Goal: Information Seeking & Learning: Learn about a topic

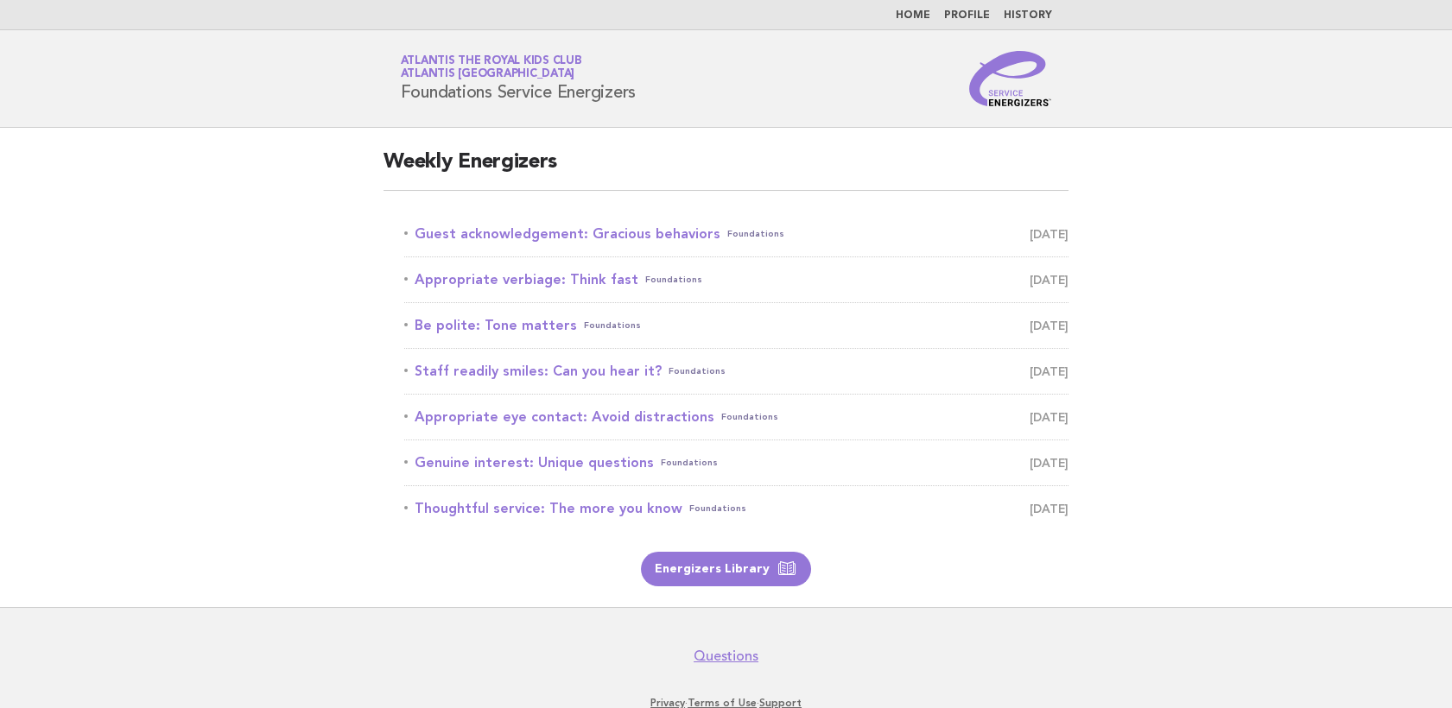
click at [1385, 118] on header "Service Energizers Atlantis The Royal Kids Club Atlantis Dubai Foundations Serv…" at bounding box center [726, 79] width 1452 height 98
click at [510, 226] on link "Guest acknowledgement: Gracious behaviors Foundations [DATE]" at bounding box center [736, 234] width 664 height 24
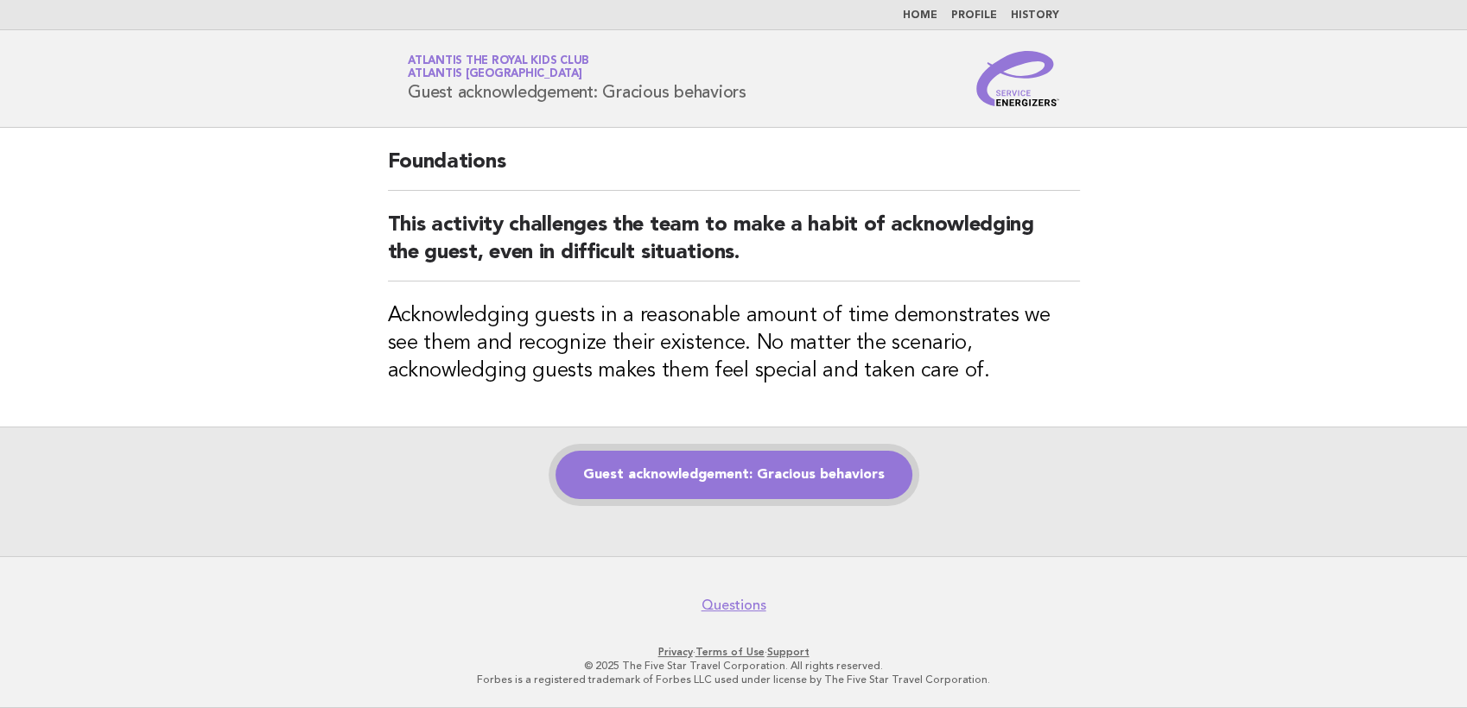
drag, startPoint x: 805, startPoint y: 458, endPoint x: 835, endPoint y: 486, distance: 41.5
click at [805, 459] on link "Guest acknowledgement: Gracious behaviors" at bounding box center [733, 475] width 357 height 48
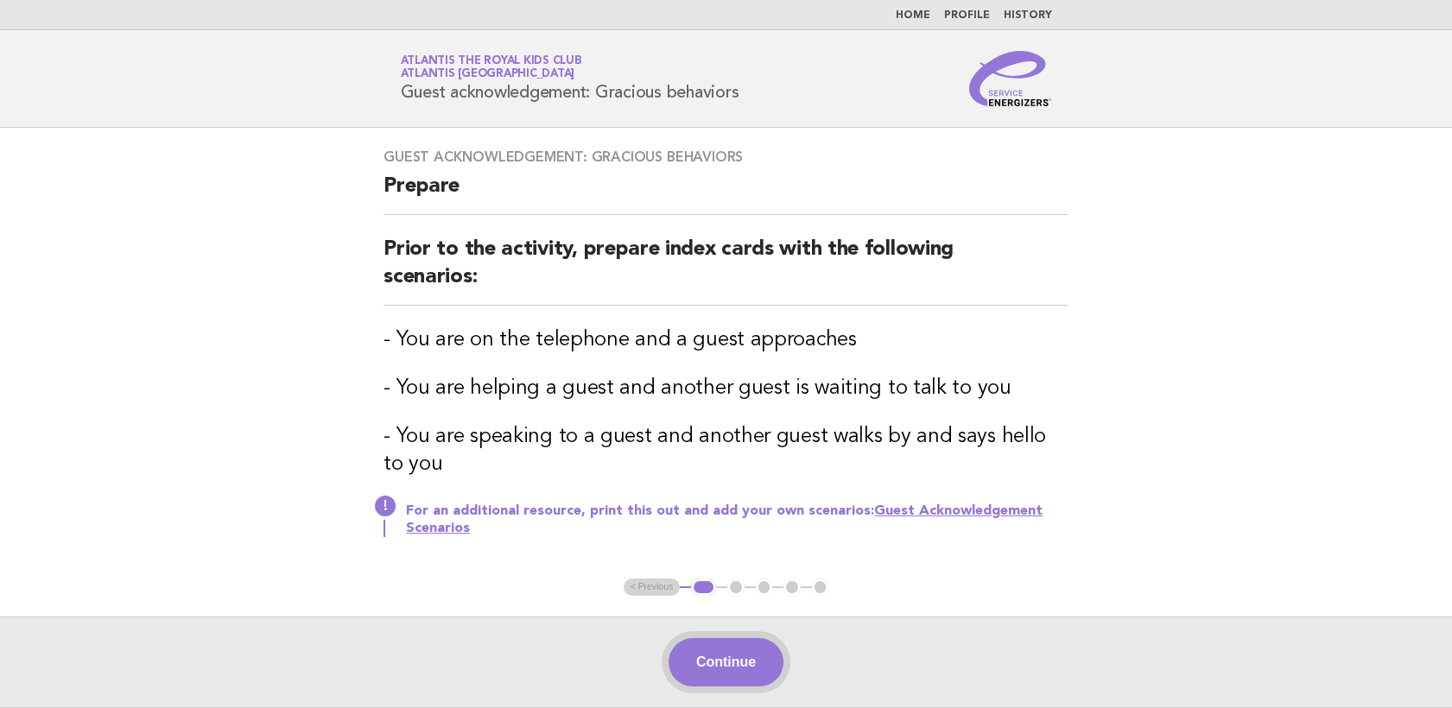
click at [702, 662] on button "Continue" at bounding box center [726, 662] width 115 height 48
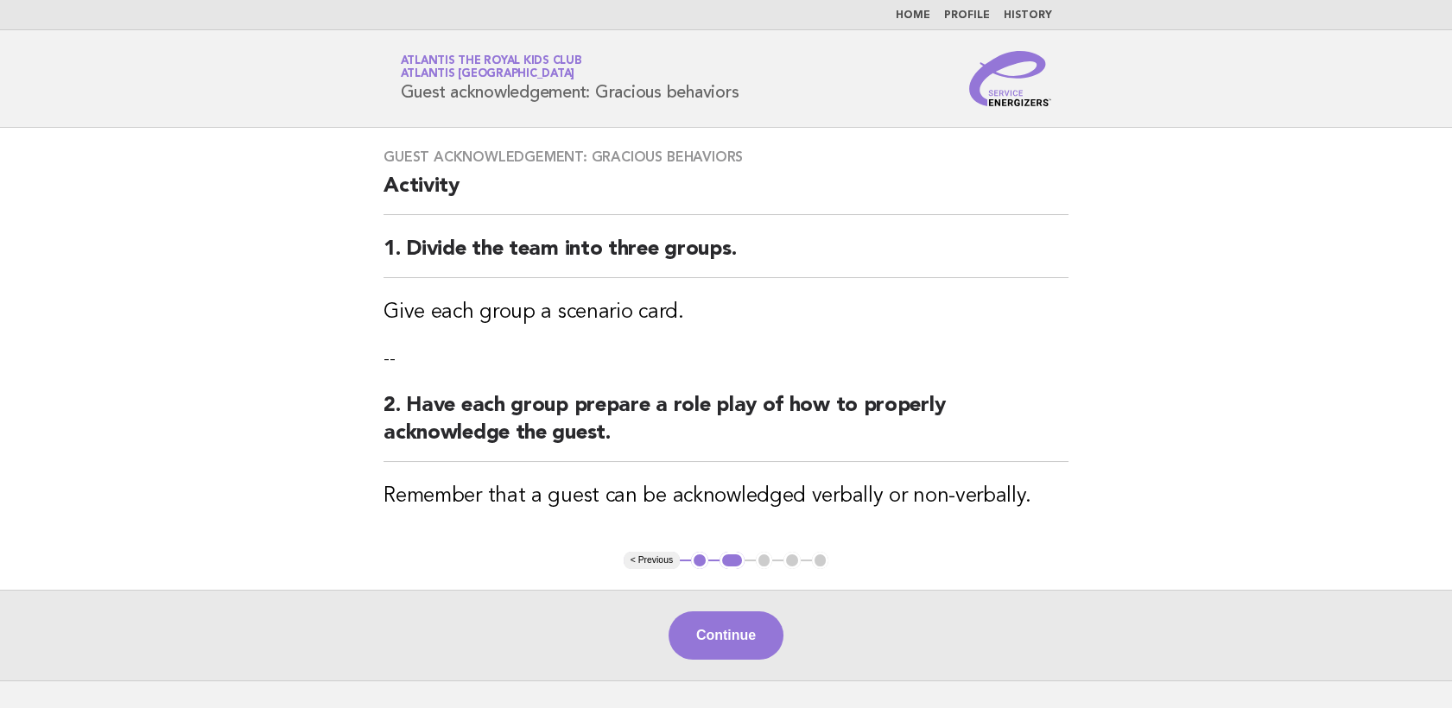
scroll to position [96, 0]
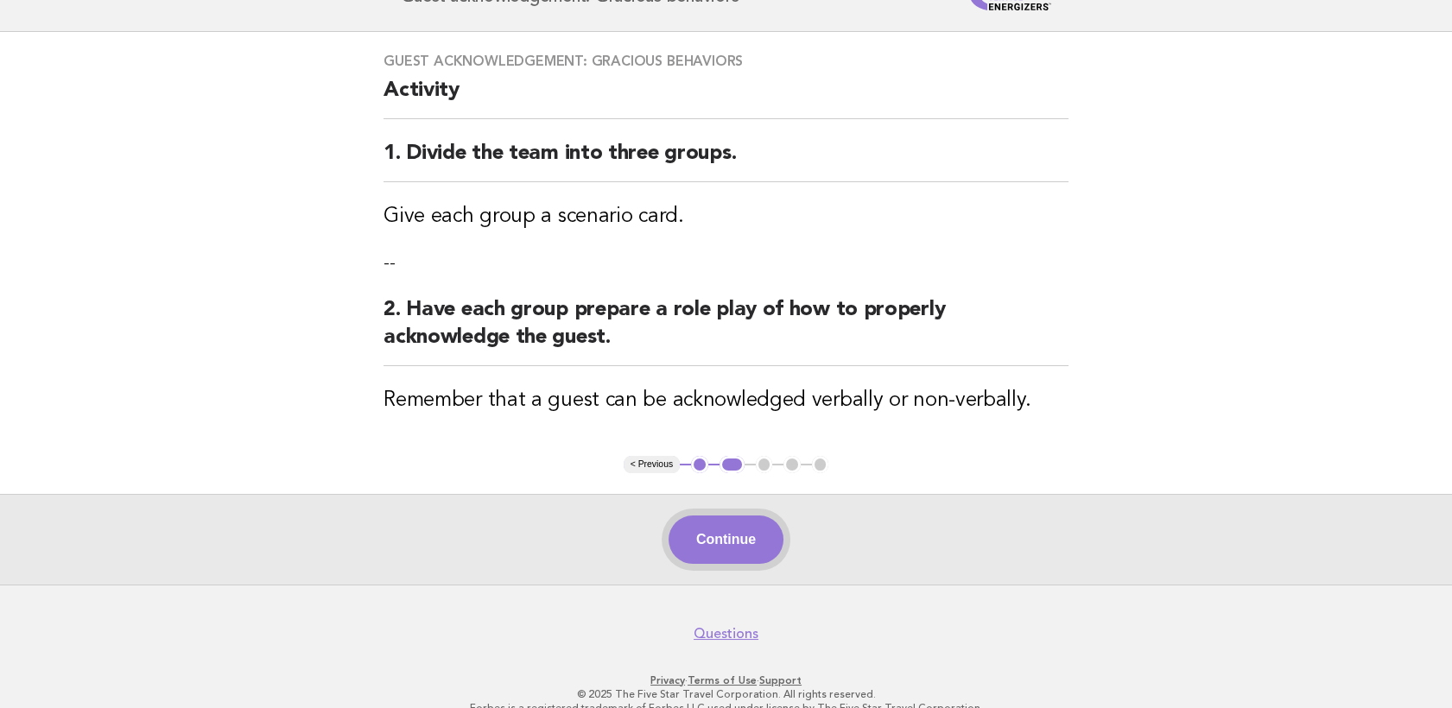
click at [755, 548] on button "Continue" at bounding box center [726, 540] width 115 height 48
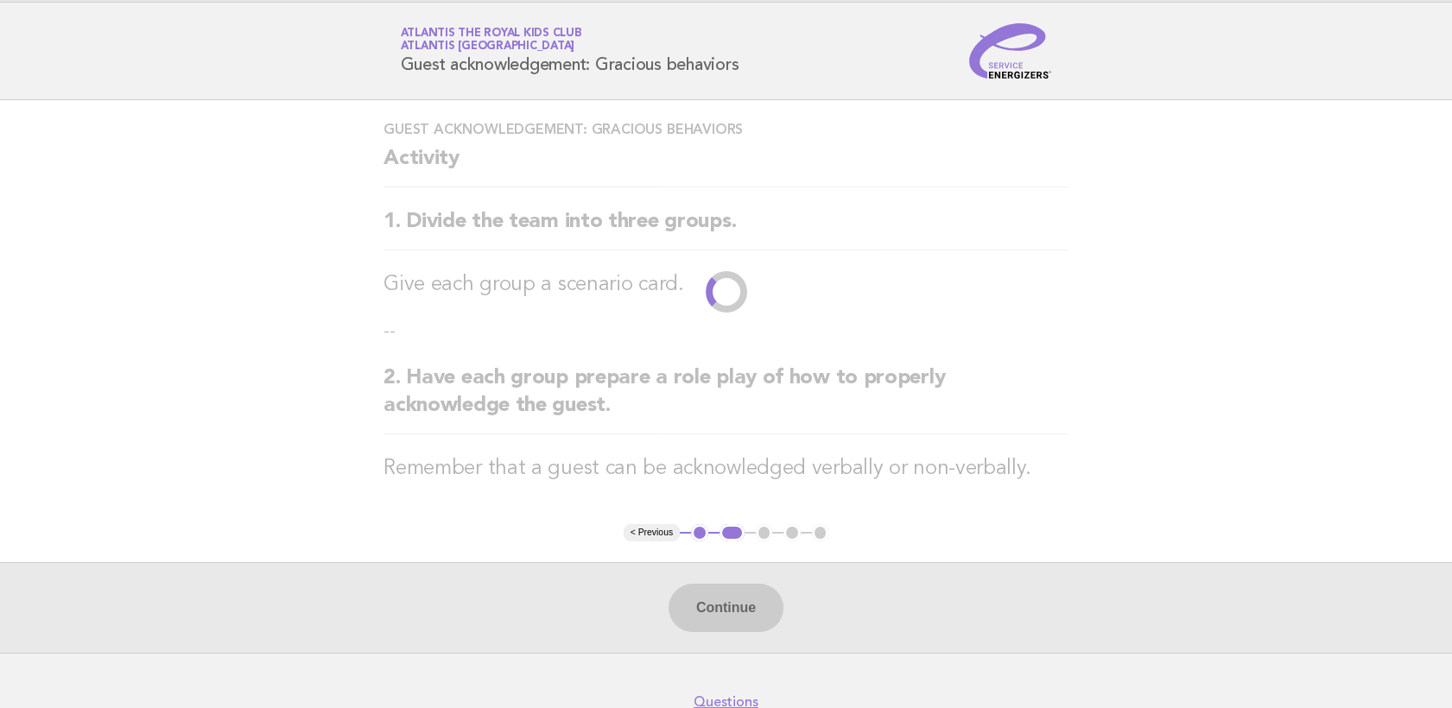
scroll to position [0, 0]
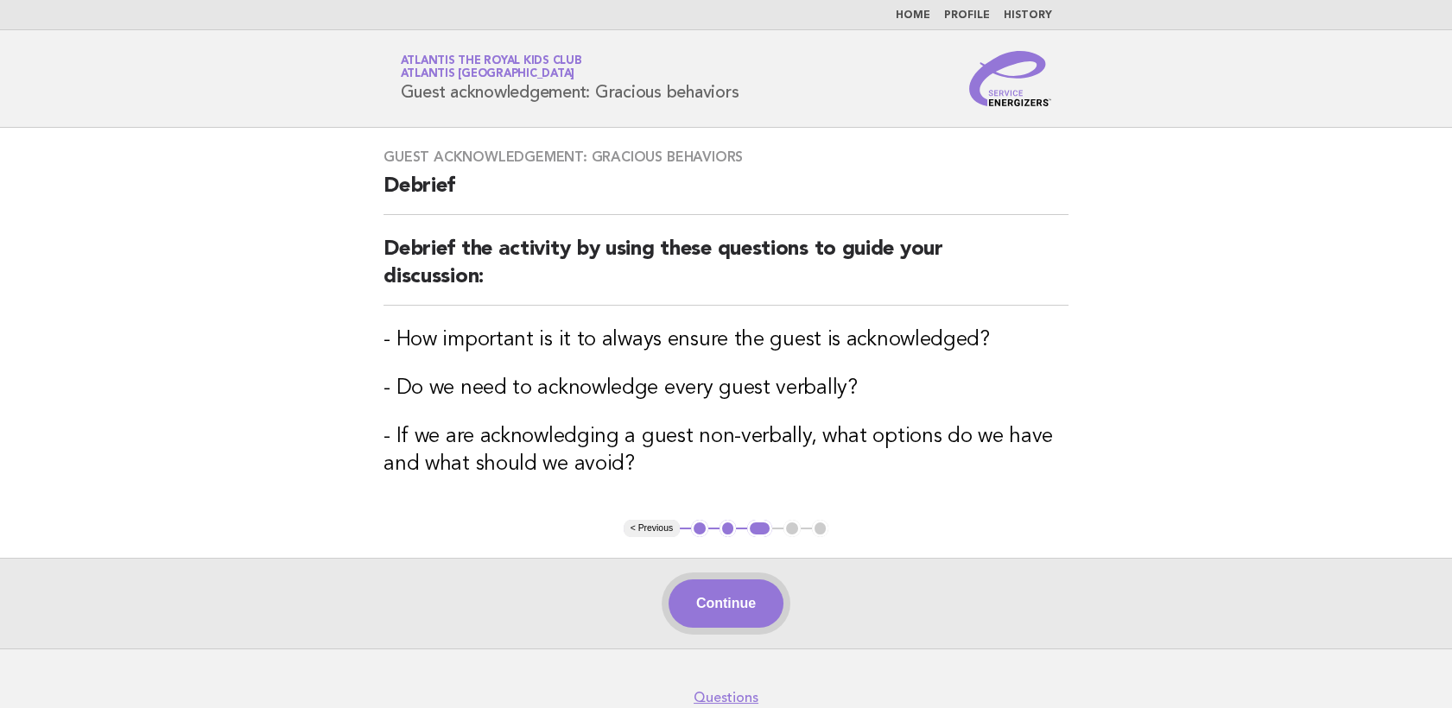
click at [703, 582] on button "Continue" at bounding box center [726, 604] width 115 height 48
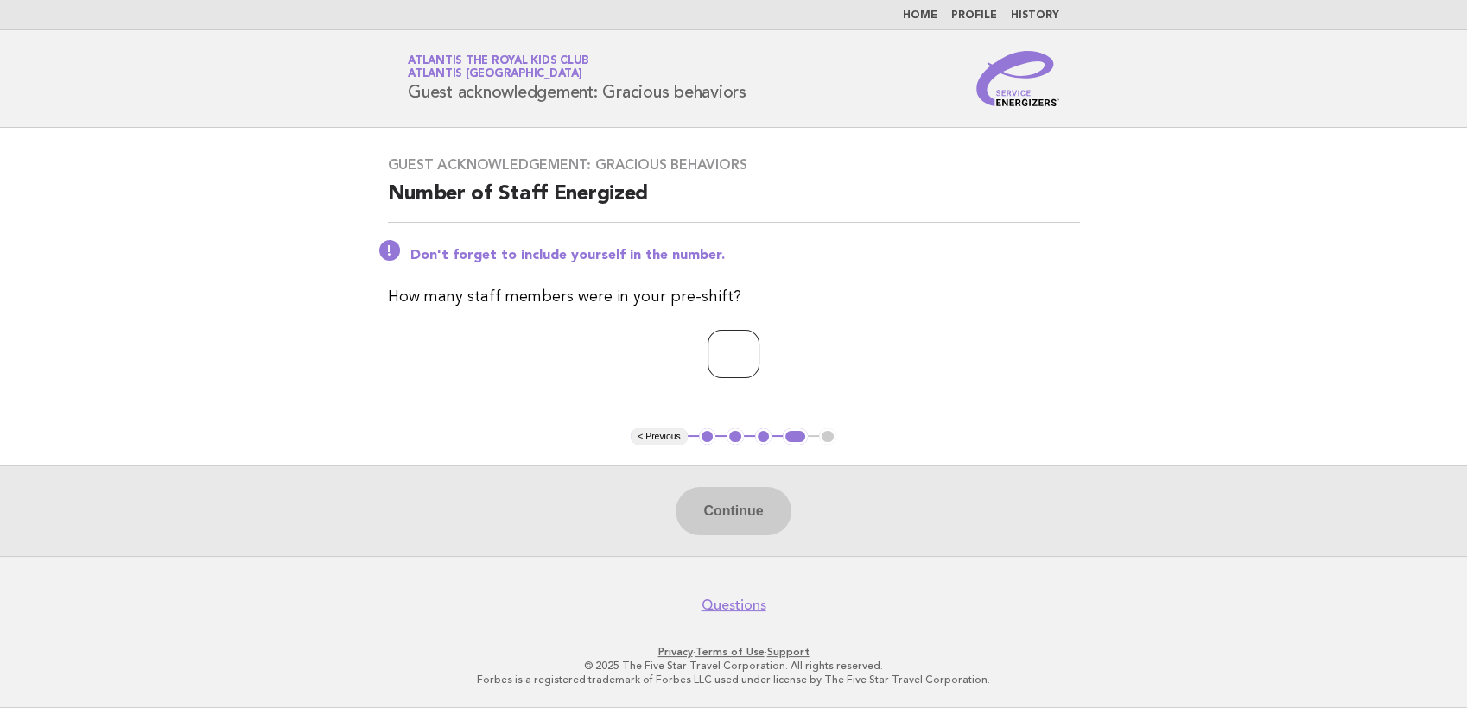
click at [753, 362] on input "number" at bounding box center [733, 354] width 52 height 48
type input "**"
click at [722, 515] on button "Continue" at bounding box center [732, 511] width 115 height 48
